Goal: Information Seeking & Learning: Learn about a topic

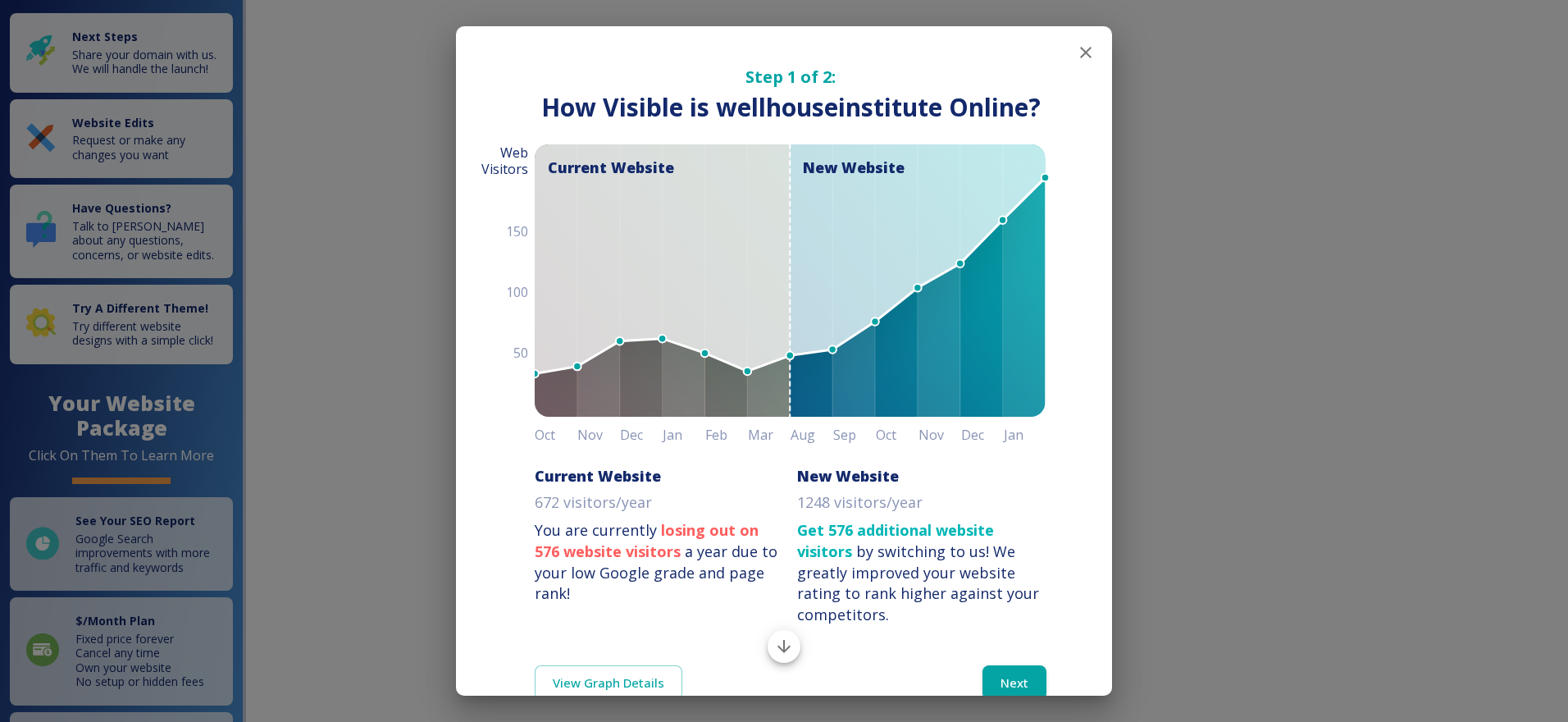
click at [989, 626] on p "Get 576 additional website visitors by switching to us! We greatly improved you…" at bounding box center [921, 573] width 249 height 106
click at [1077, 52] on icon "button" at bounding box center [1085, 52] width 19 height 19
